Goal: Find specific page/section: Find specific page/section

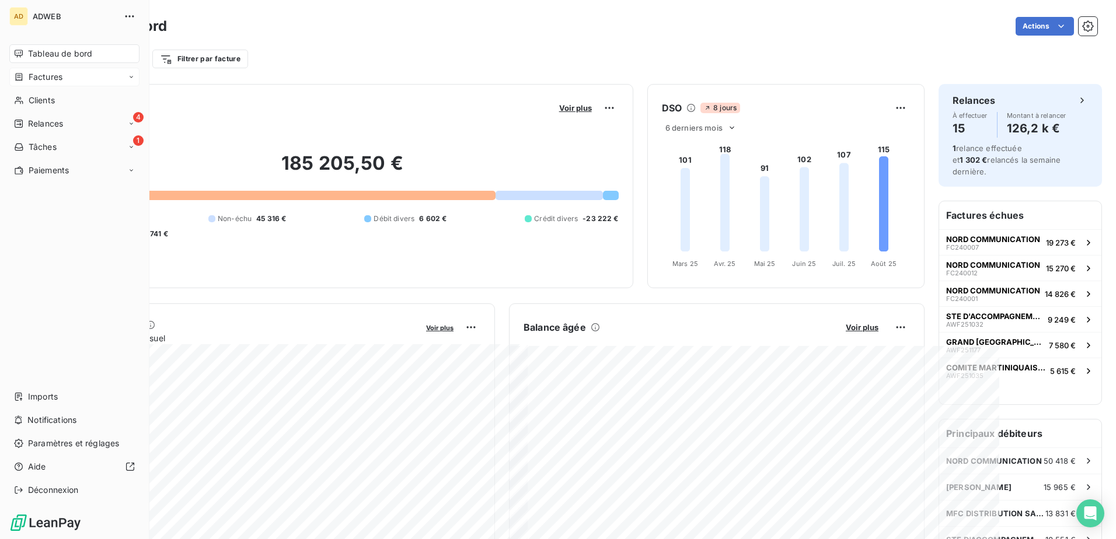
click at [34, 76] on span "Factures" at bounding box center [46, 77] width 34 height 12
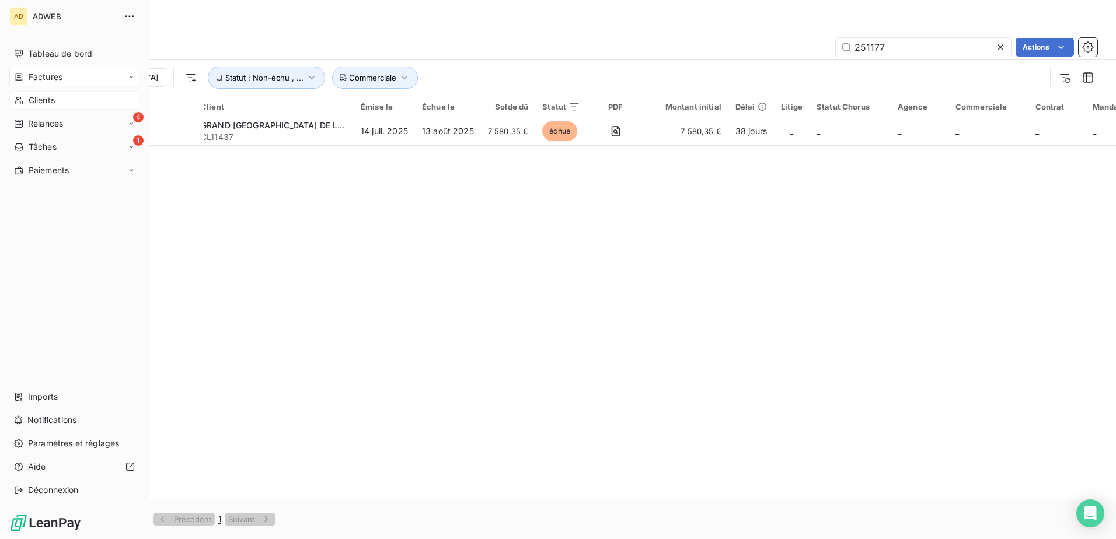
click at [42, 99] on span "Clients" at bounding box center [42, 101] width 26 height 12
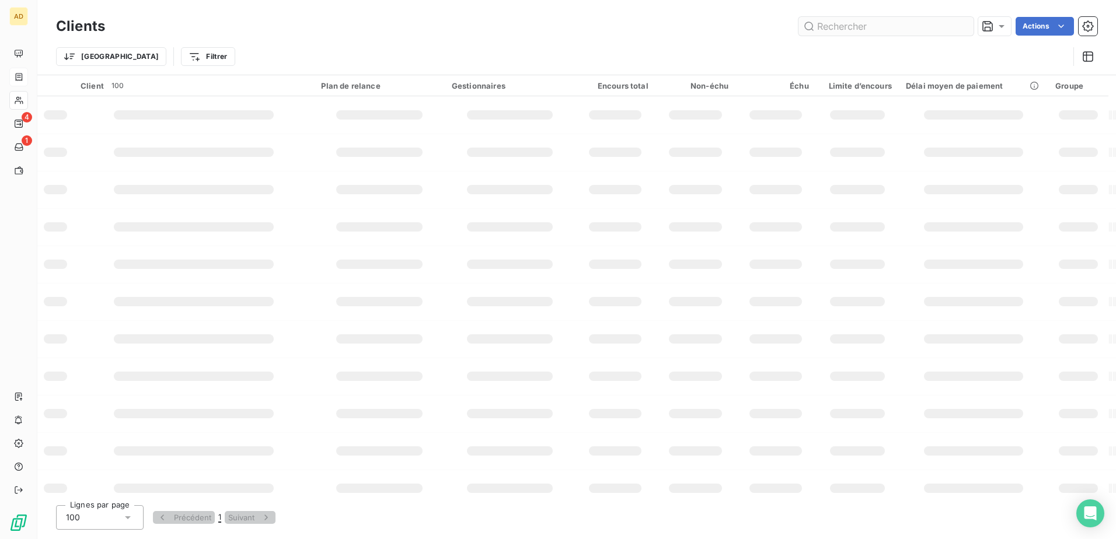
click at [742, 25] on input "text" at bounding box center [886, 26] width 175 height 19
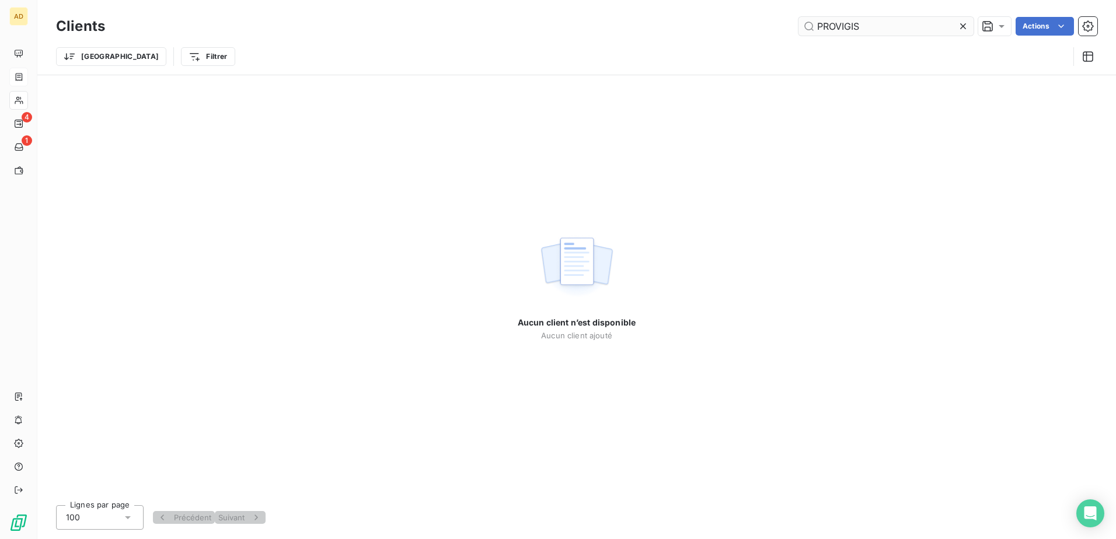
click at [742, 27] on input "PROVIGIS" at bounding box center [886, 26] width 175 height 19
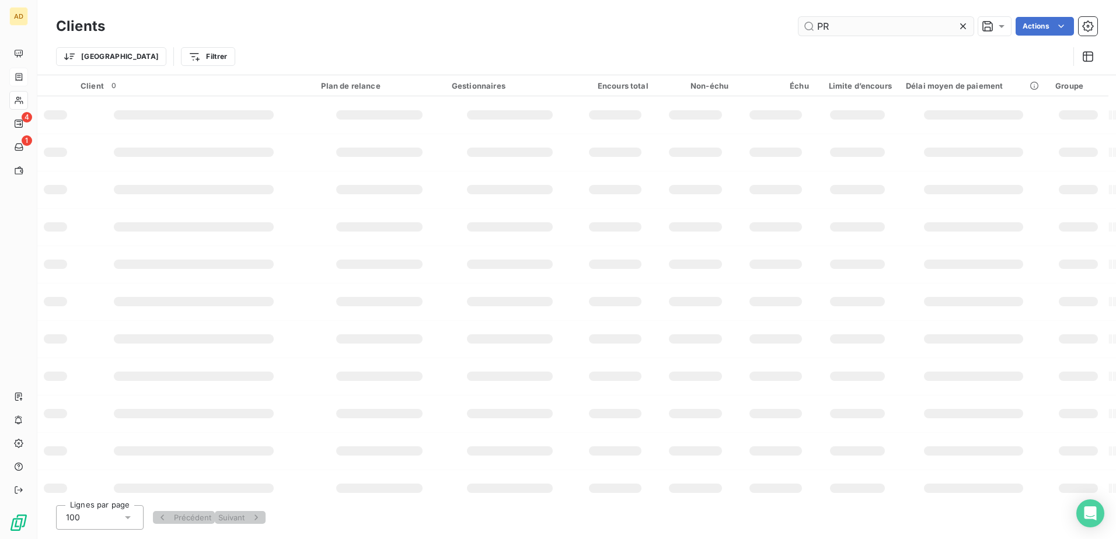
type input "P"
